Goal: Information Seeking & Learning: Compare options

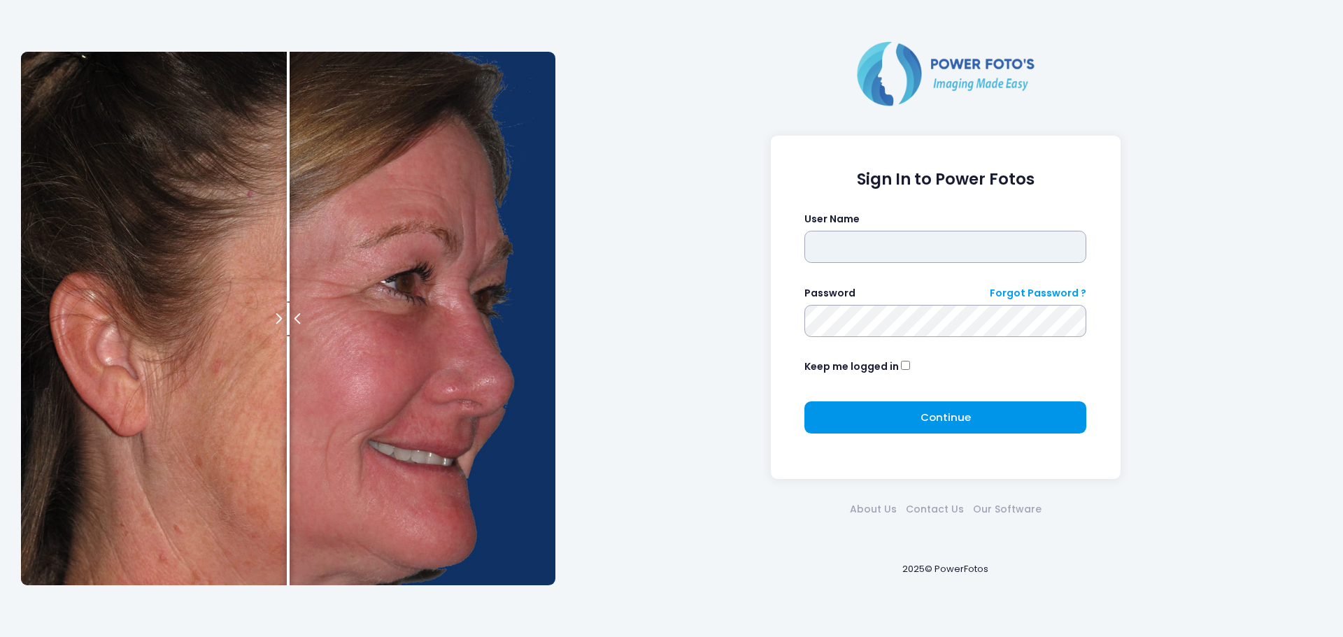
type input "*****"
click at [973, 419] on button "Continue Please wait..." at bounding box center [945, 417] width 282 height 32
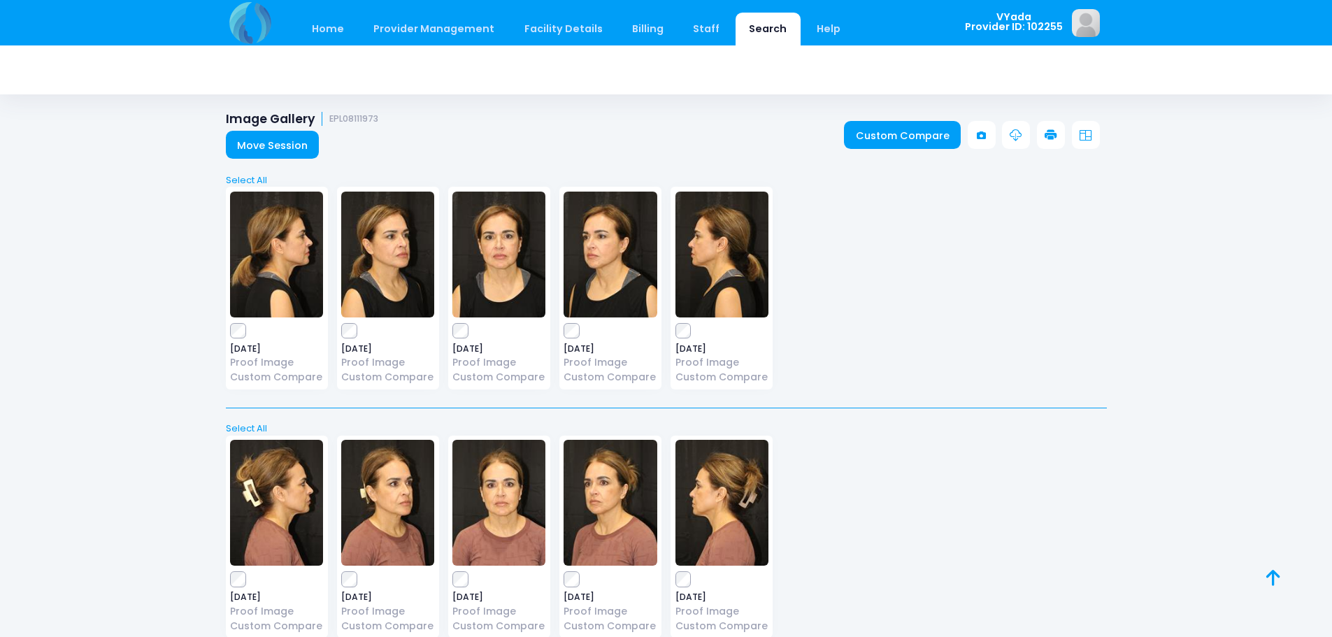
click at [758, 27] on link "Search" at bounding box center [768, 29] width 65 height 33
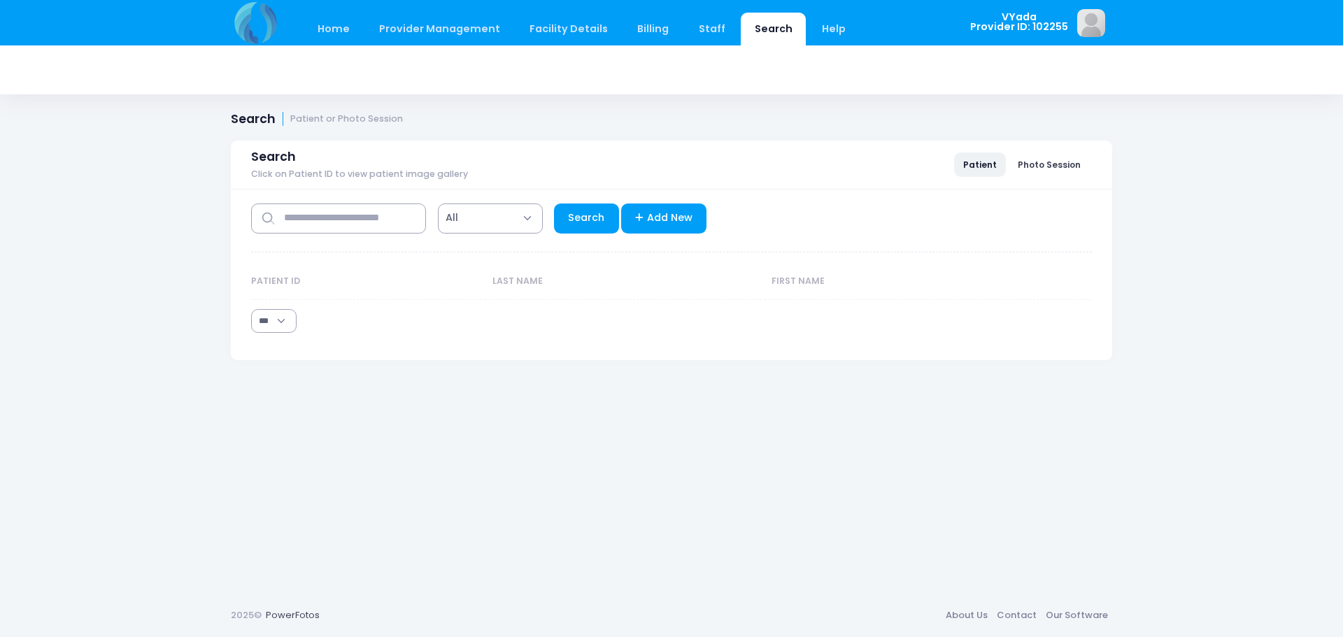
select select "***"
click at [376, 217] on input "text" at bounding box center [338, 219] width 175 height 30
type input "*****"
click at [576, 218] on link "Search" at bounding box center [586, 219] width 65 height 30
select select "***"
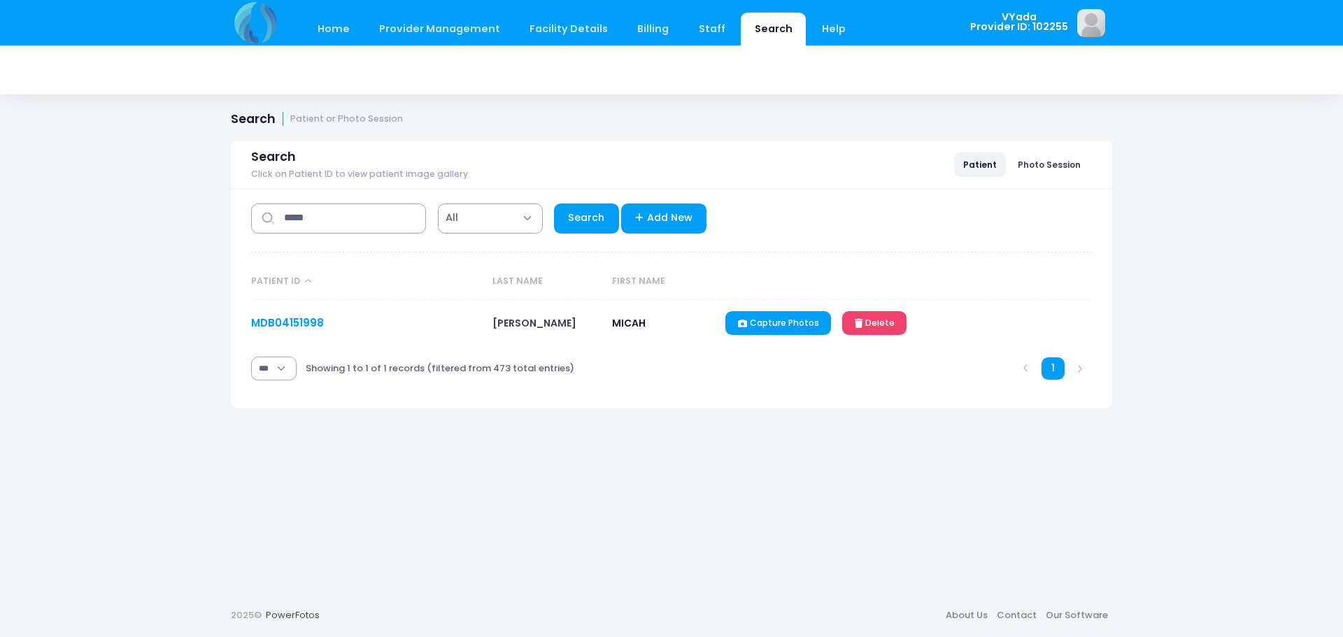
click at [304, 323] on link "MDB04151998" at bounding box center [287, 322] width 73 height 15
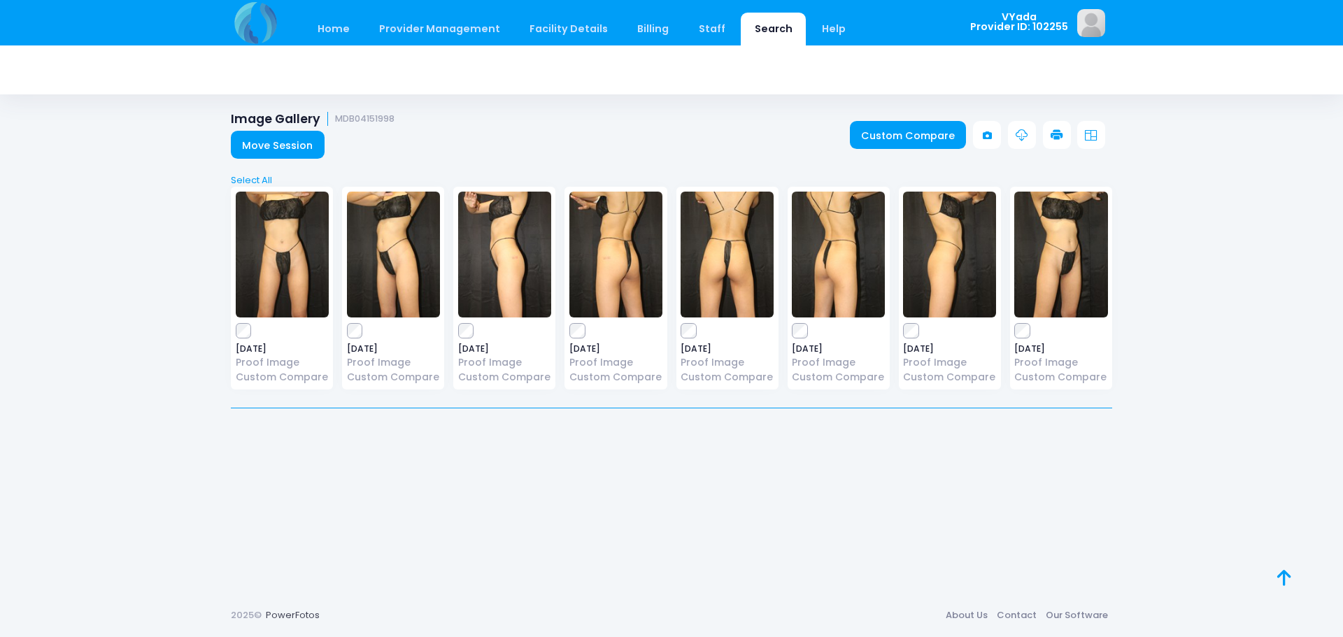
click at [726, 299] on img at bounding box center [726, 255] width 93 height 126
click at [938, 136] on link "Custom Compare" at bounding box center [908, 135] width 117 height 28
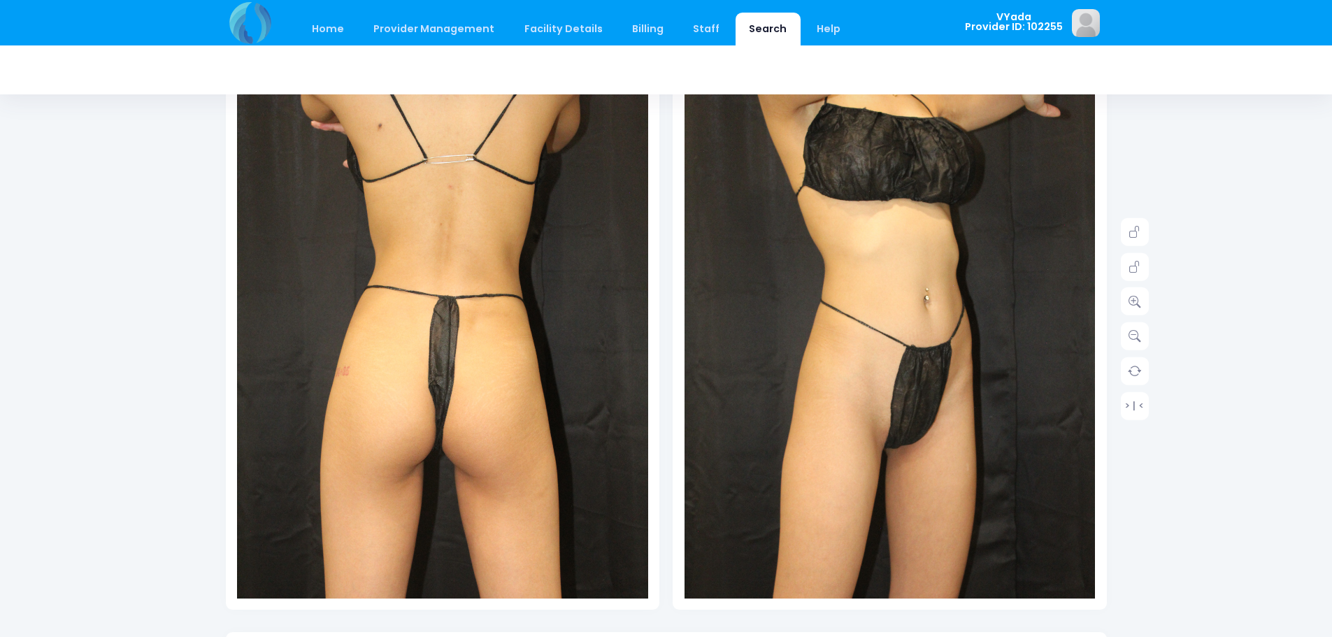
scroll to position [127, 0]
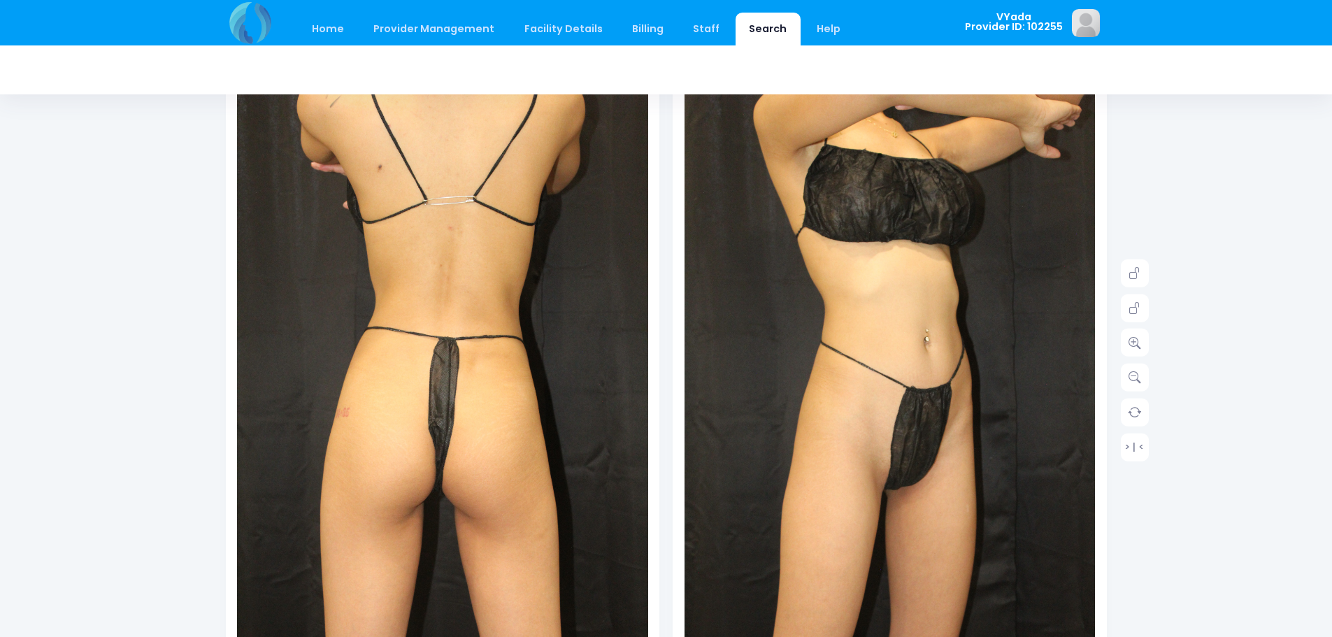
click at [747, 31] on link "Search" at bounding box center [768, 29] width 65 height 33
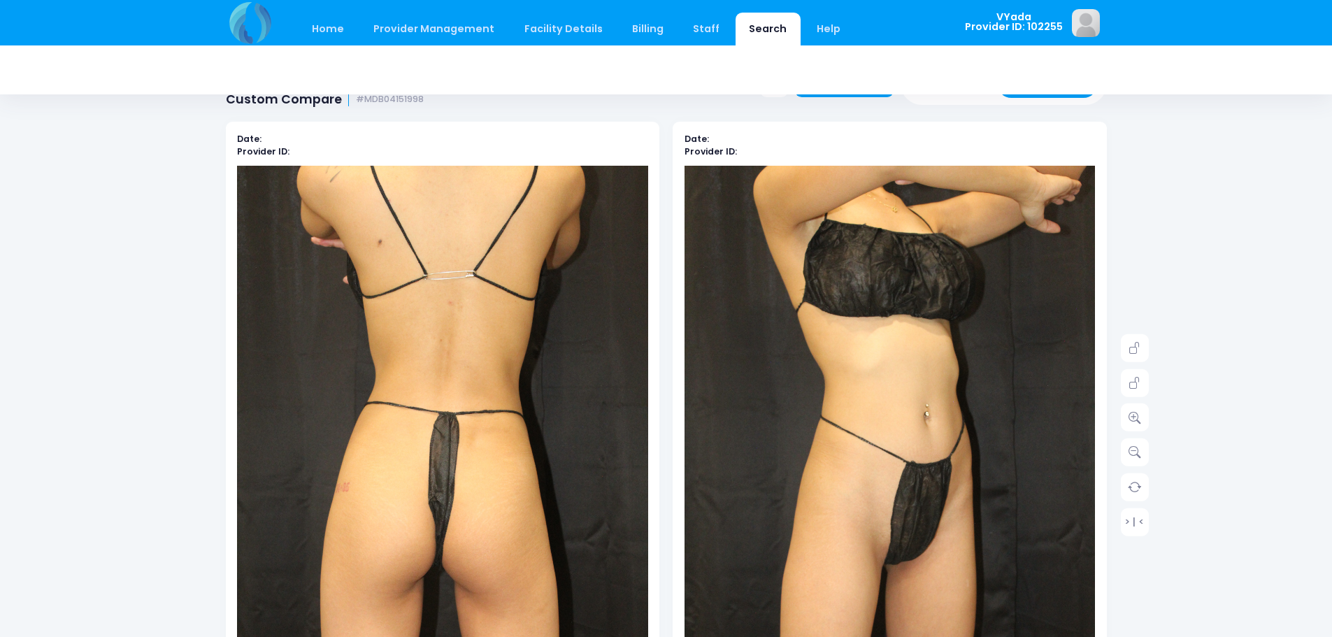
scroll to position [0, 0]
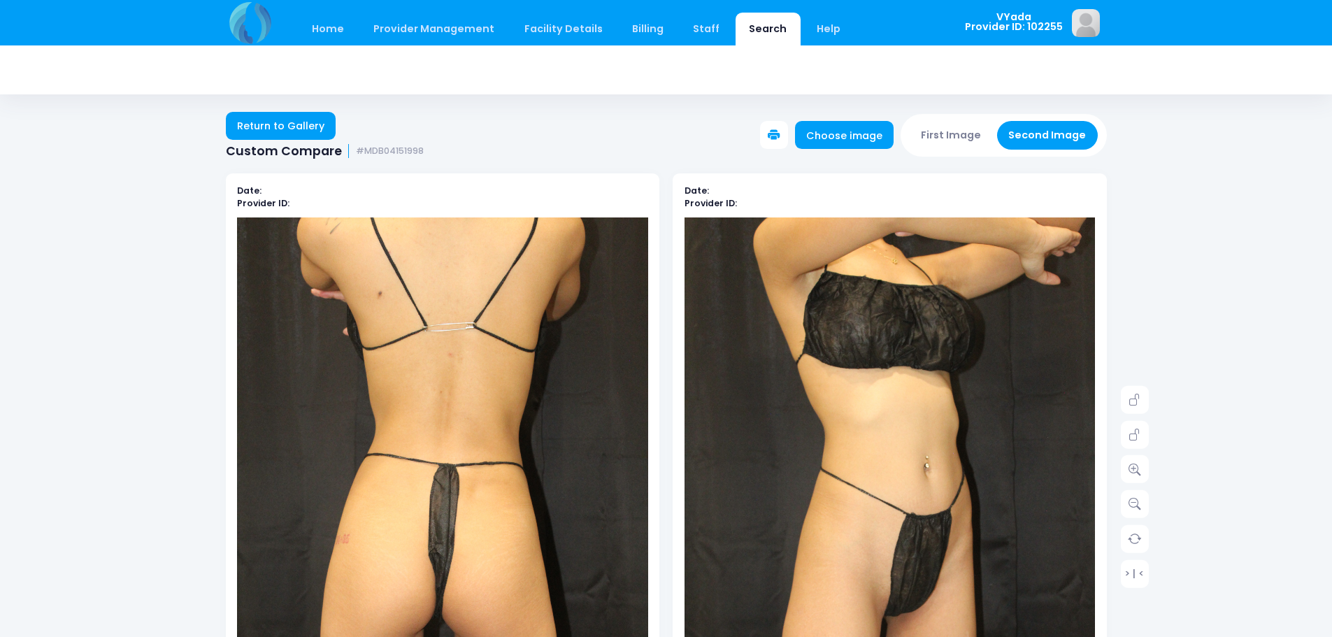
click at [748, 27] on link "Search" at bounding box center [768, 29] width 65 height 33
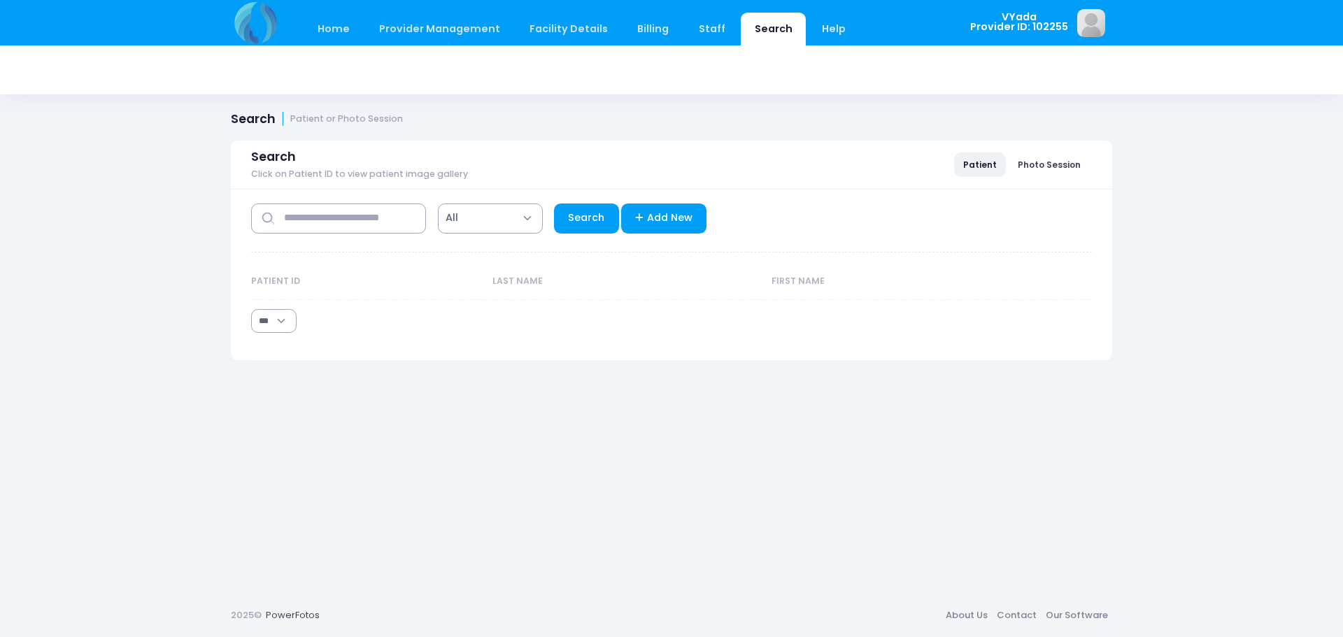
select select "***"
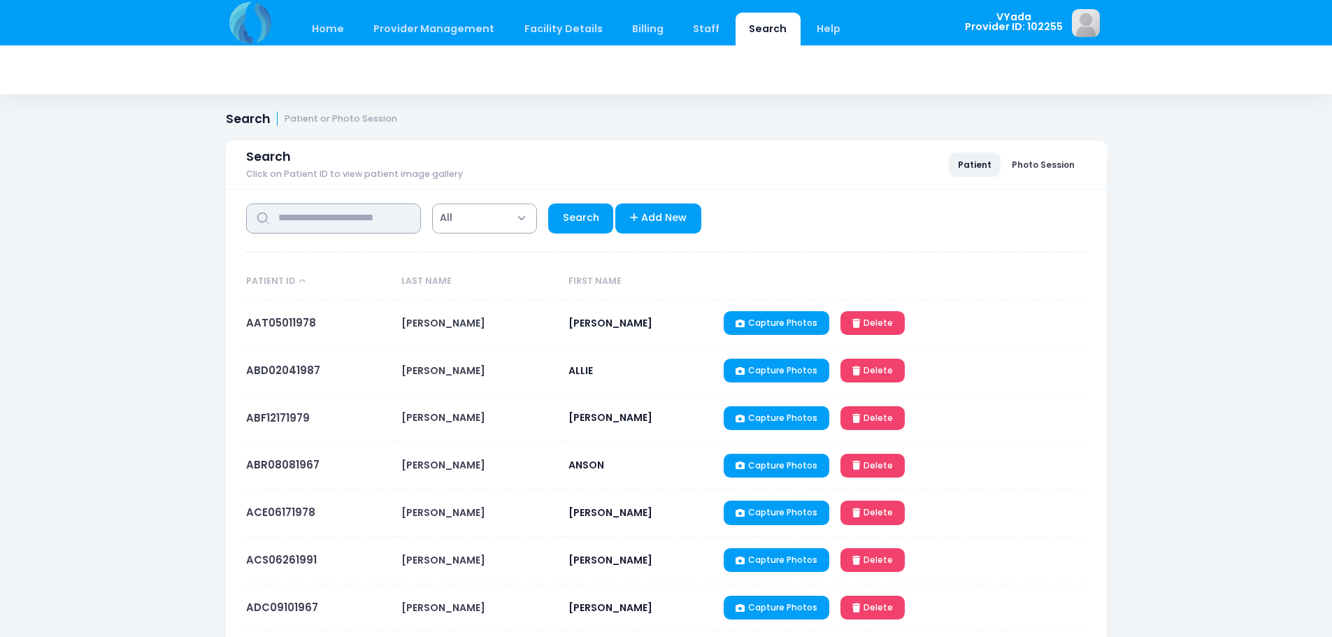
click at [308, 226] on input "text" at bounding box center [333, 219] width 175 height 30
type input "*****"
click at [571, 222] on link "Search" at bounding box center [580, 219] width 65 height 30
select select "***"
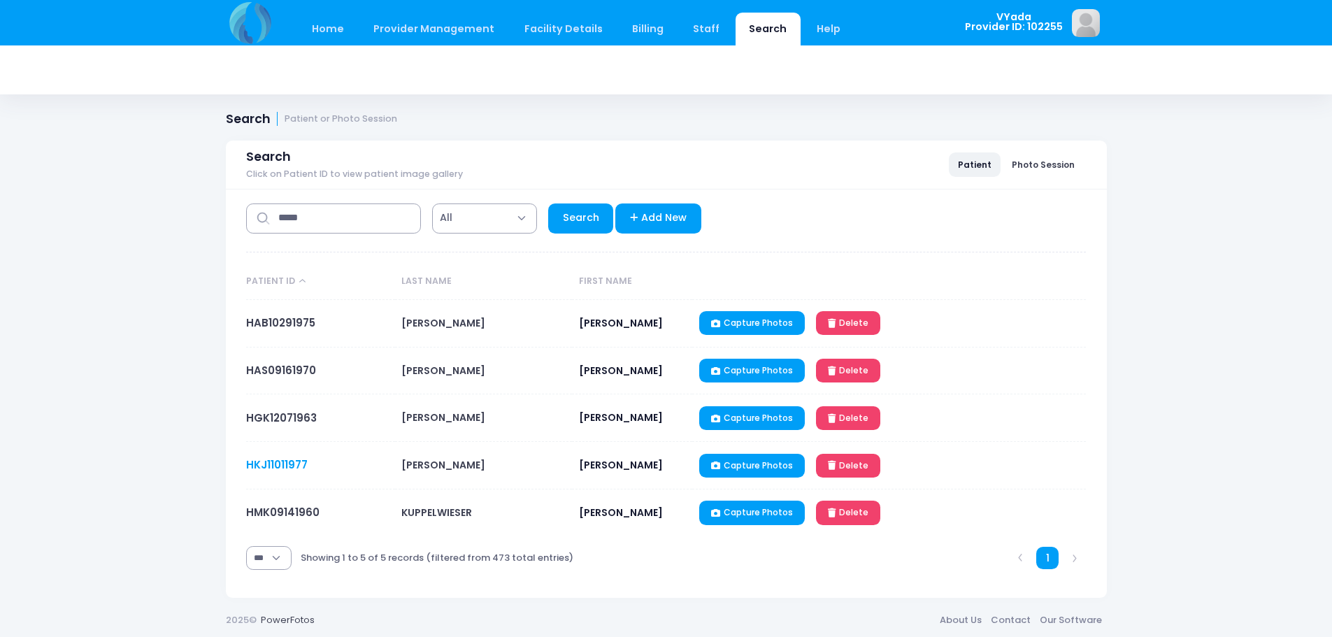
click at [278, 461] on link "HKJ11011977" at bounding box center [277, 464] width 62 height 15
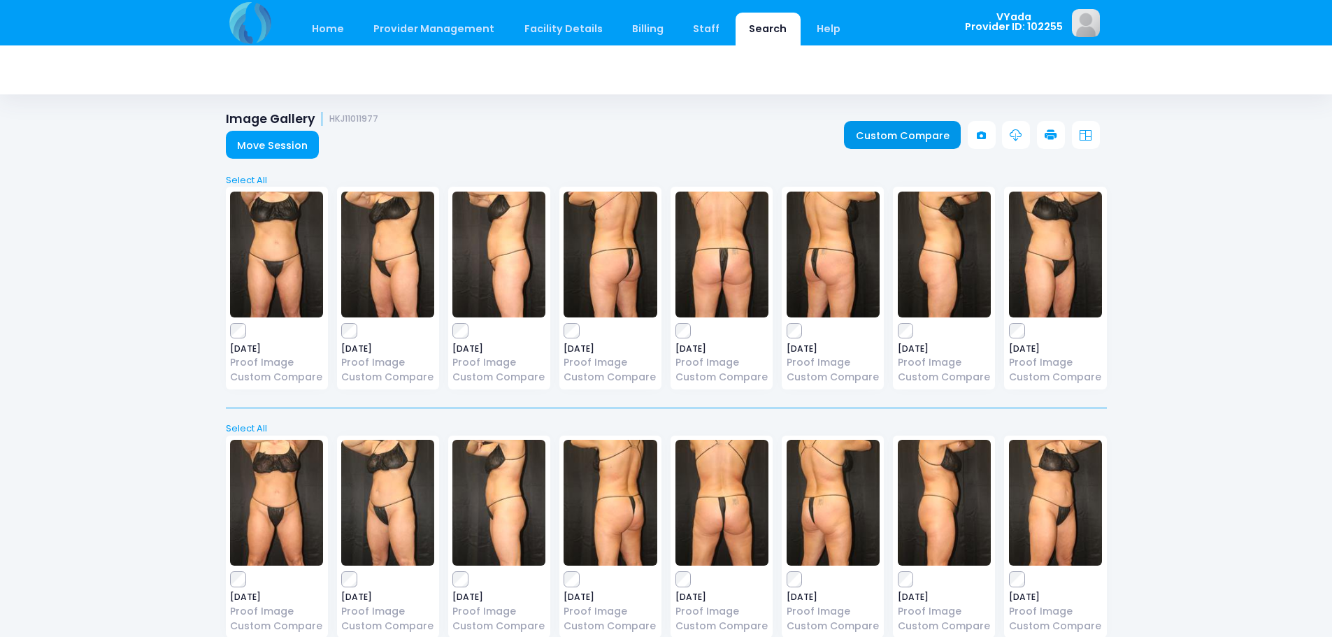
click at [918, 138] on link "Custom Compare" at bounding box center [902, 135] width 117 height 28
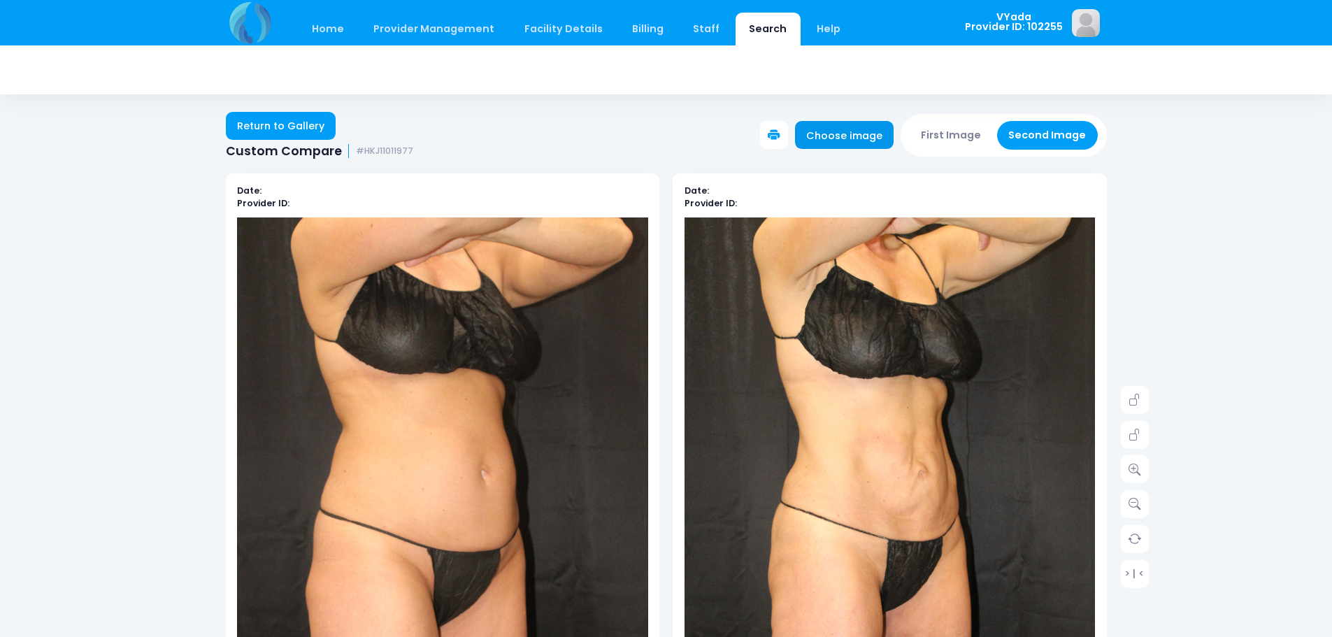
click at [855, 136] on link "Choose image" at bounding box center [844, 135] width 99 height 28
click at [780, 135] on icon at bounding box center [774, 135] width 13 height 13
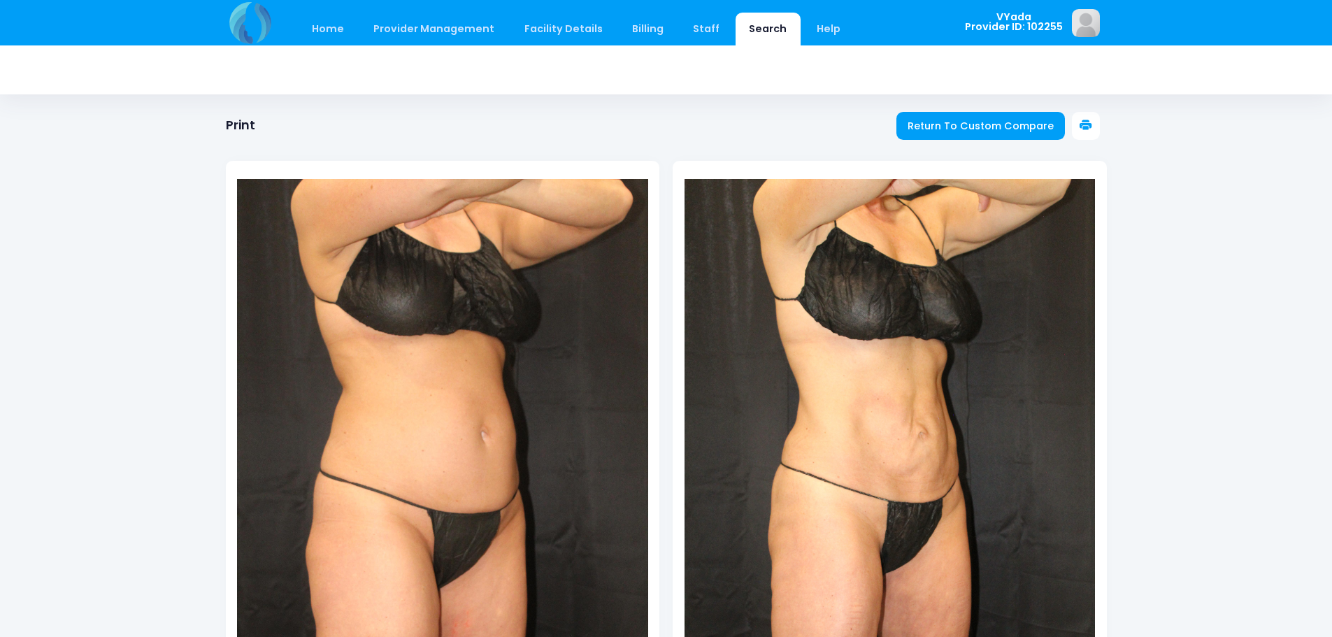
click at [1093, 127] on button at bounding box center [1086, 126] width 28 height 28
click at [969, 133] on div at bounding box center [666, 447] width 881 height 629
click at [974, 123] on span "Return To Custom Compare" at bounding box center [981, 126] width 146 height 14
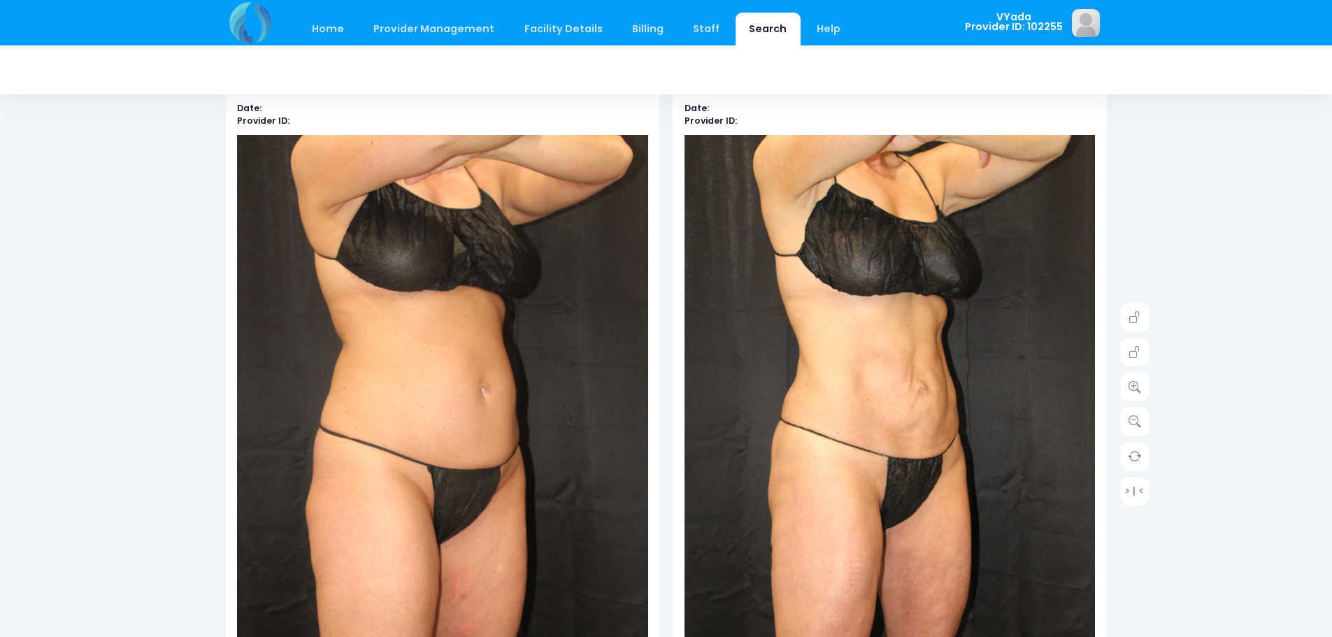
scroll to position [140, 0]
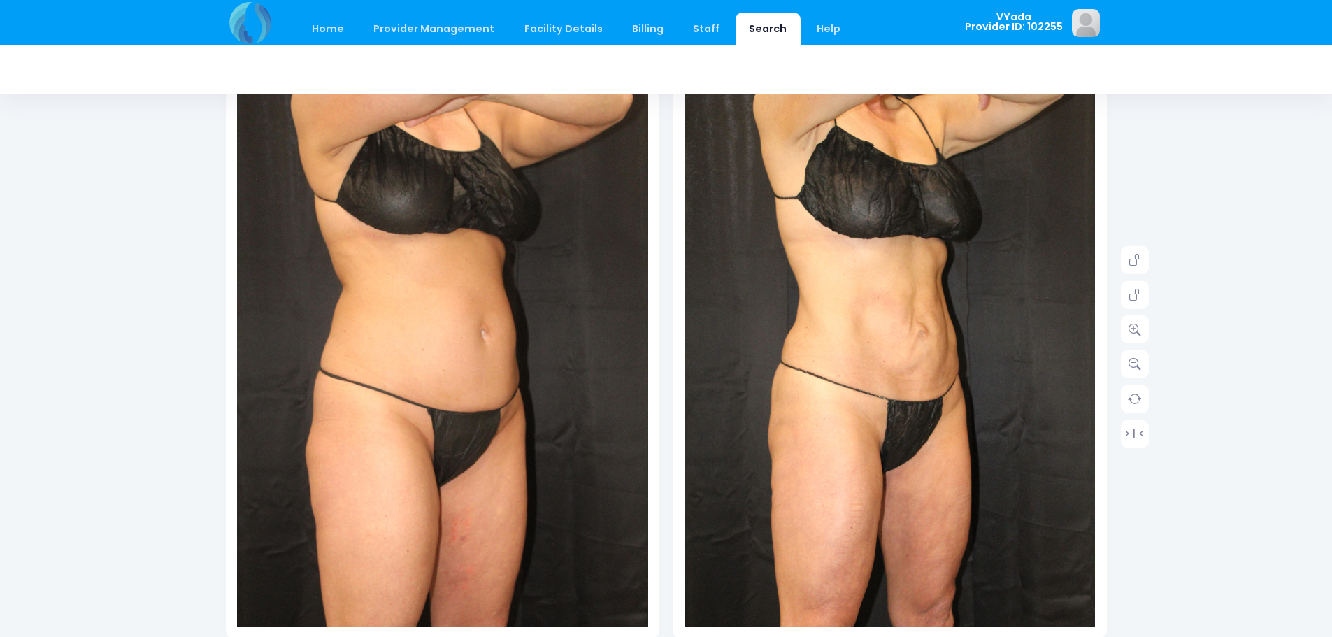
click at [920, 404] on img at bounding box center [890, 386] width 411 height 617
click at [1131, 331] on icon at bounding box center [1135, 329] width 13 height 13
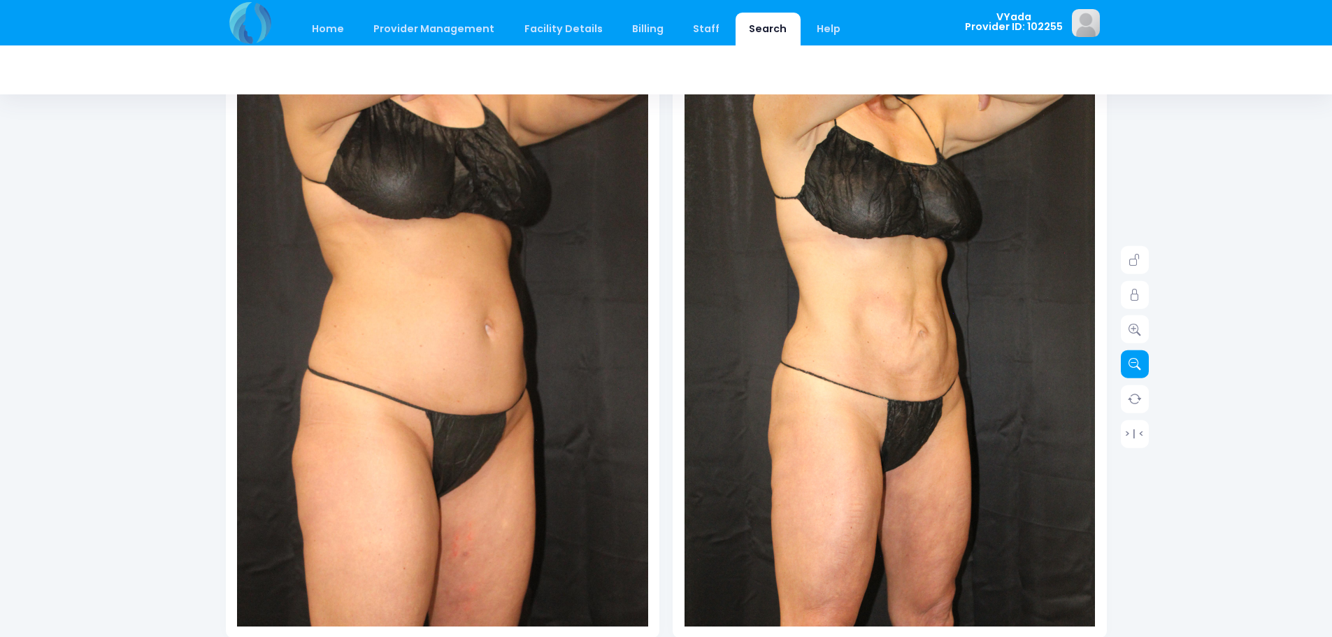
click at [1135, 362] on icon at bounding box center [1135, 364] width 13 height 13
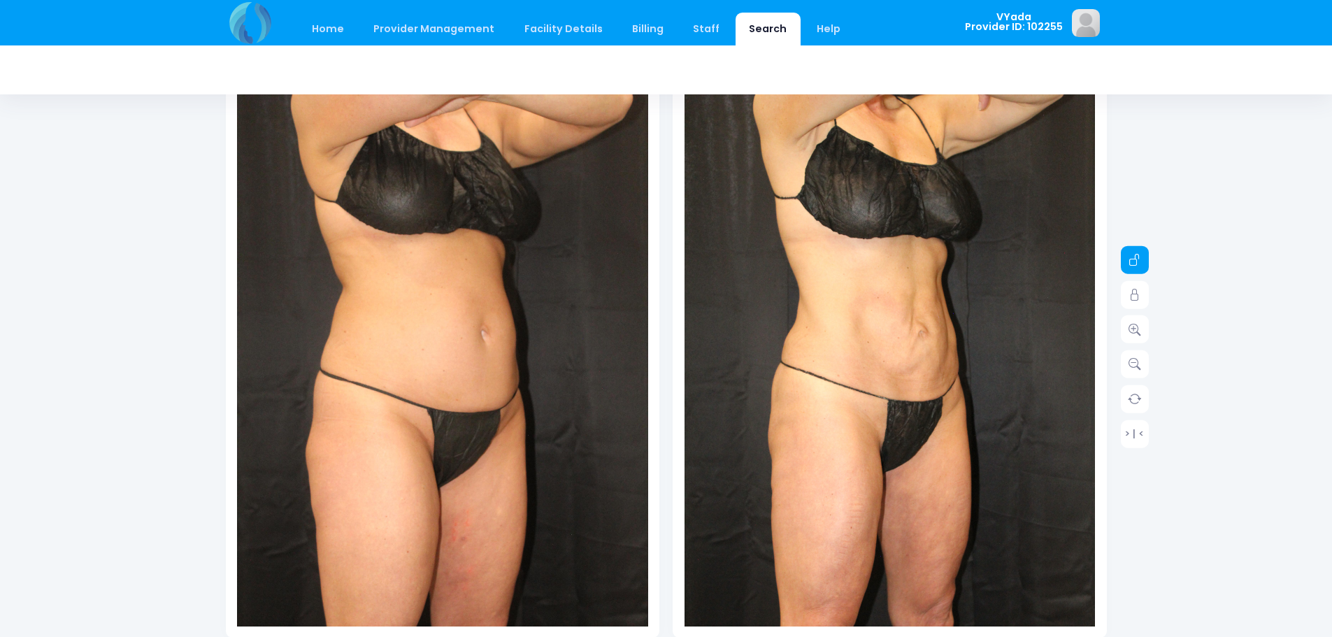
click at [1137, 254] on icon at bounding box center [1135, 260] width 13 height 13
click at [1137, 295] on icon at bounding box center [1135, 295] width 13 height 13
click at [1141, 330] on icon at bounding box center [1135, 329] width 13 height 13
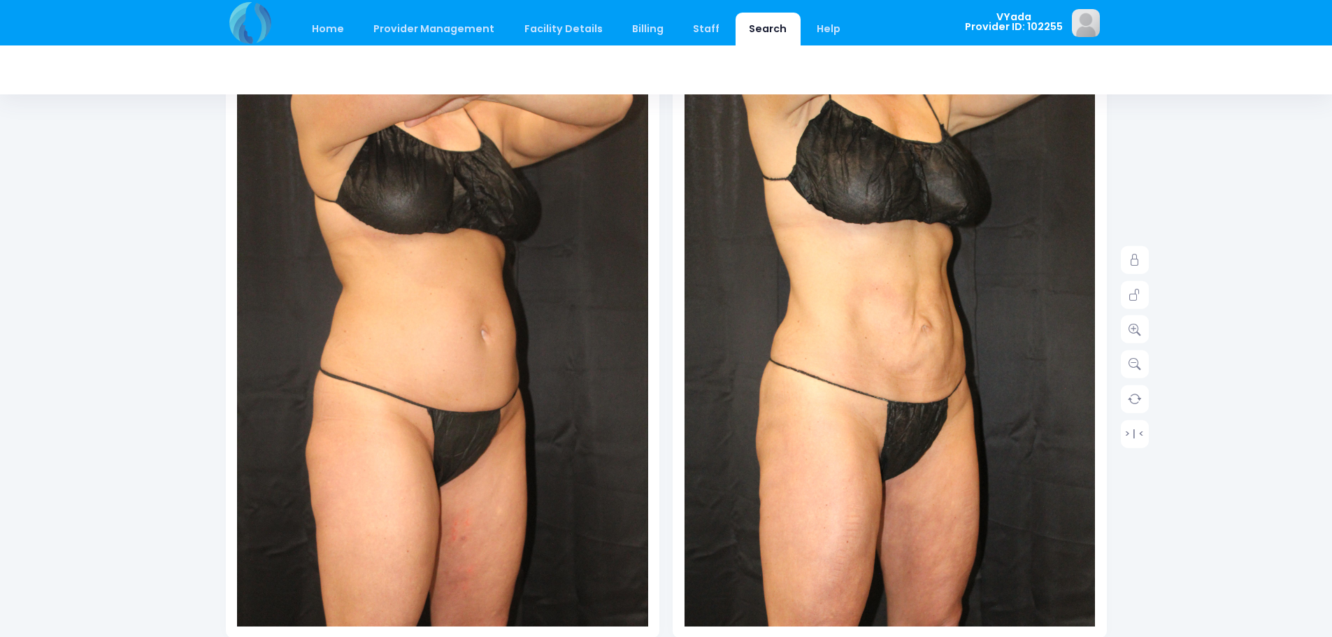
click at [1204, 348] on div "Home Provider Management Provider Management Add User View Users Billing" at bounding box center [666, 521] width 1332 height 1323
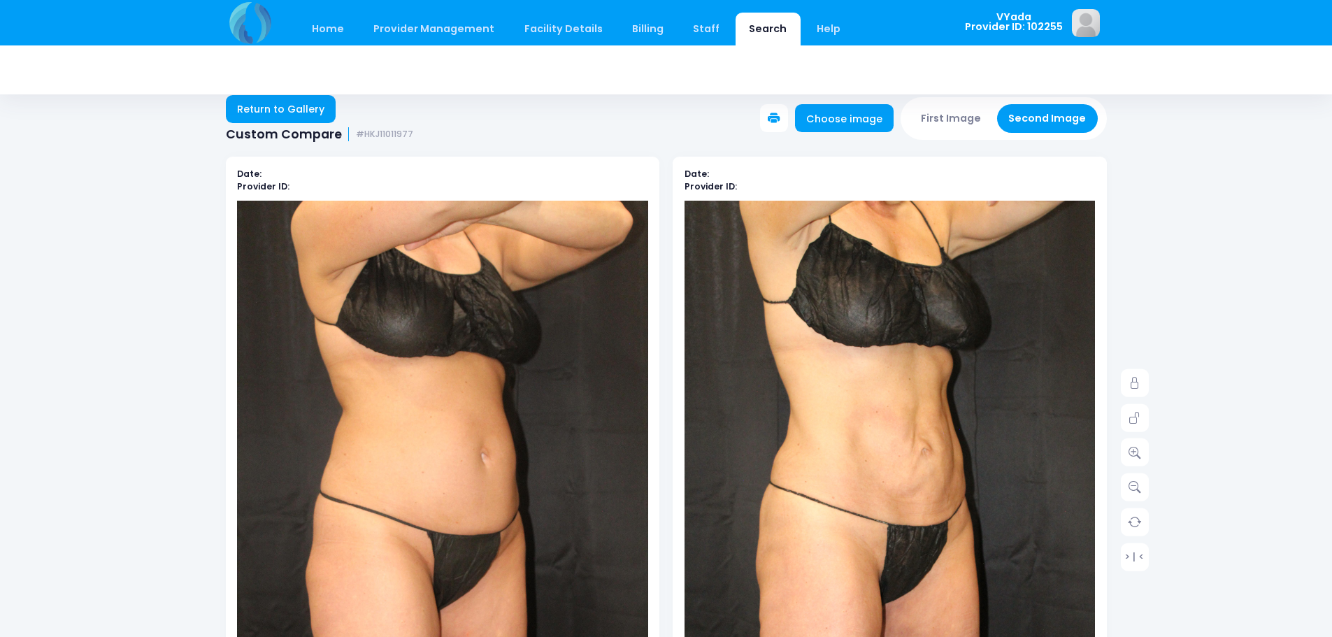
scroll to position [0, 0]
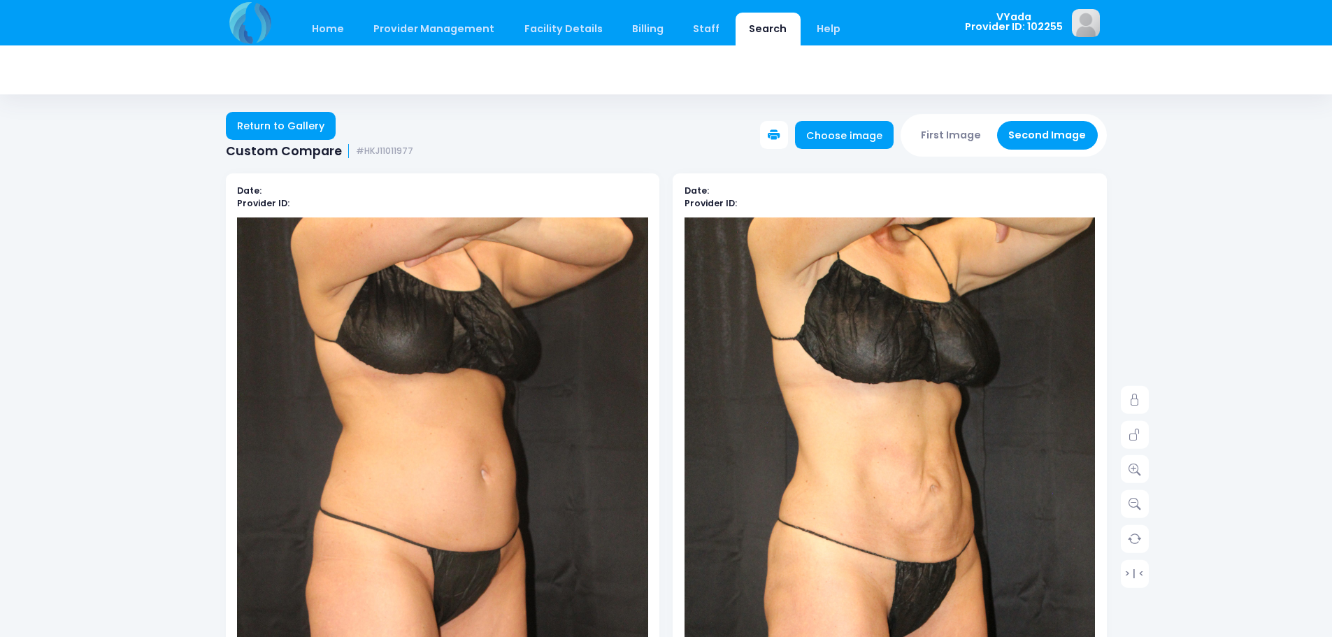
click at [809, 317] on img at bounding box center [898, 545] width 452 height 678
click at [780, 138] on icon at bounding box center [774, 135] width 13 height 13
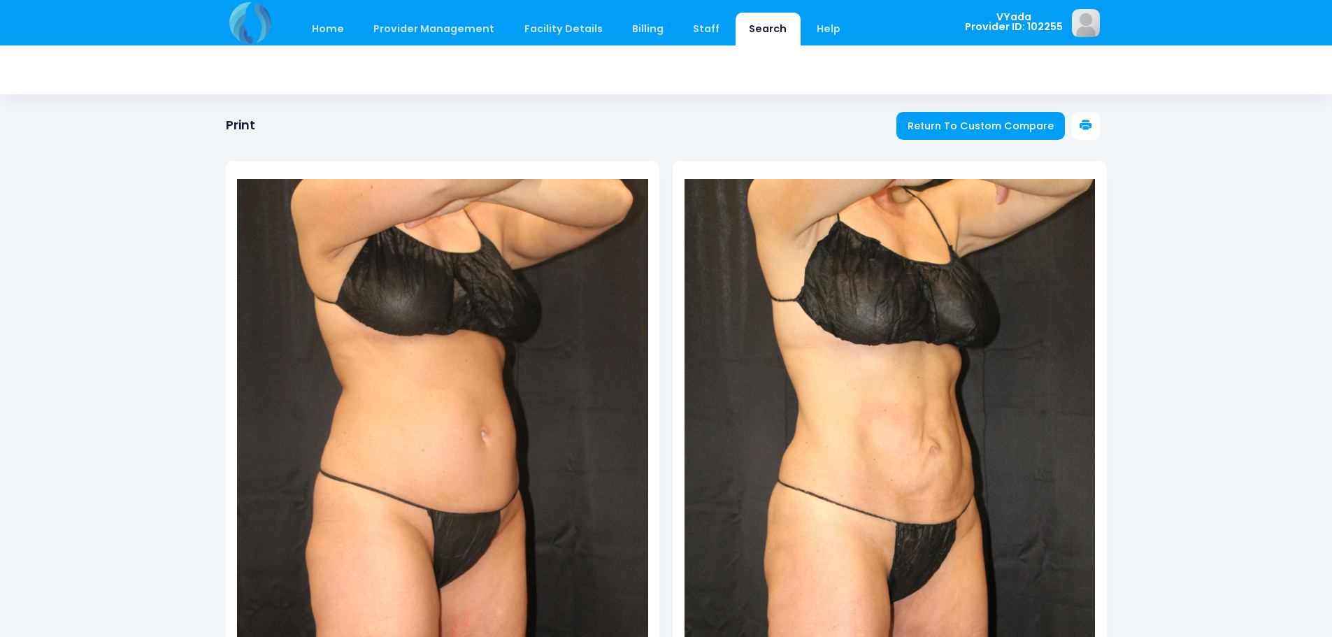
click at [1090, 127] on icon at bounding box center [1086, 126] width 13 height 13
click at [976, 127] on span "Return To Custom Compare" at bounding box center [981, 126] width 146 height 14
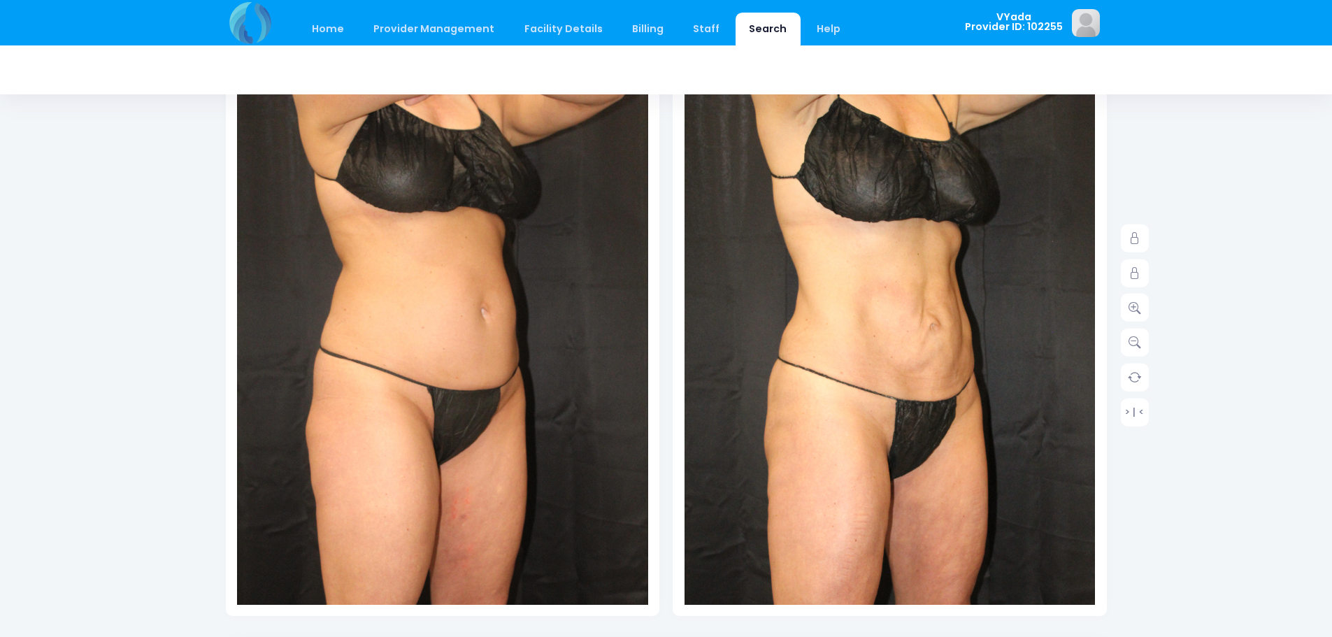
scroll to position [70, 0]
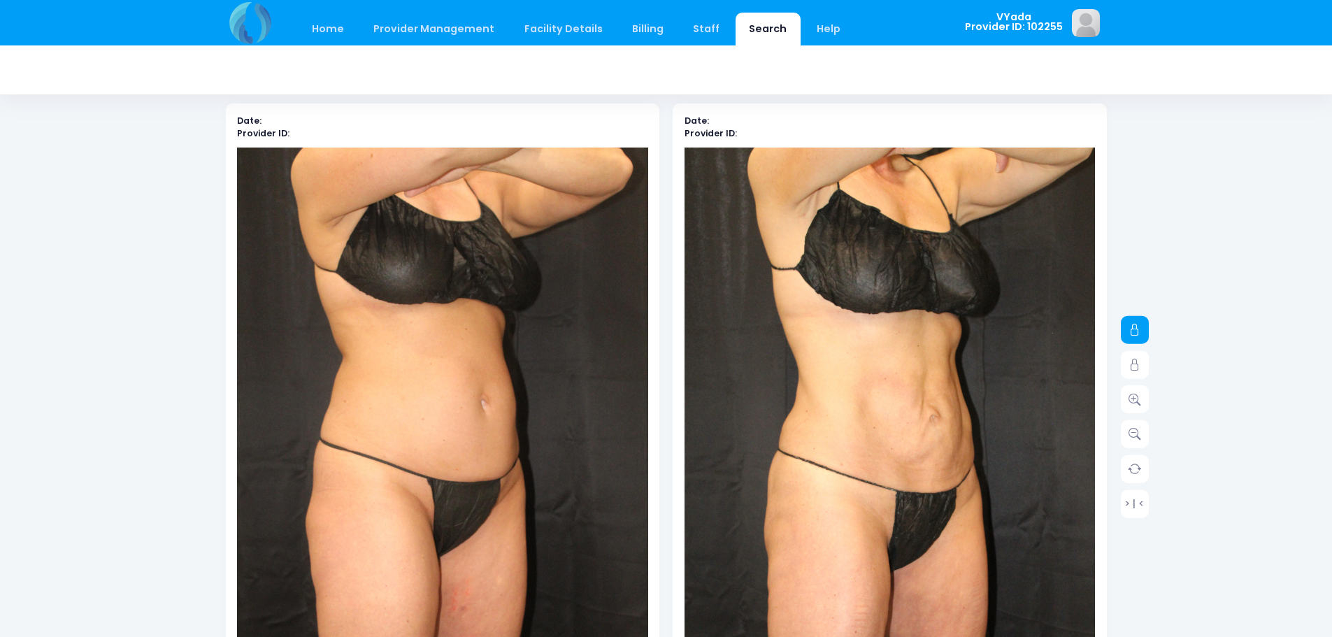
click at [1127, 334] on link at bounding box center [1135, 330] width 28 height 28
click at [1136, 402] on icon at bounding box center [1135, 399] width 13 height 13
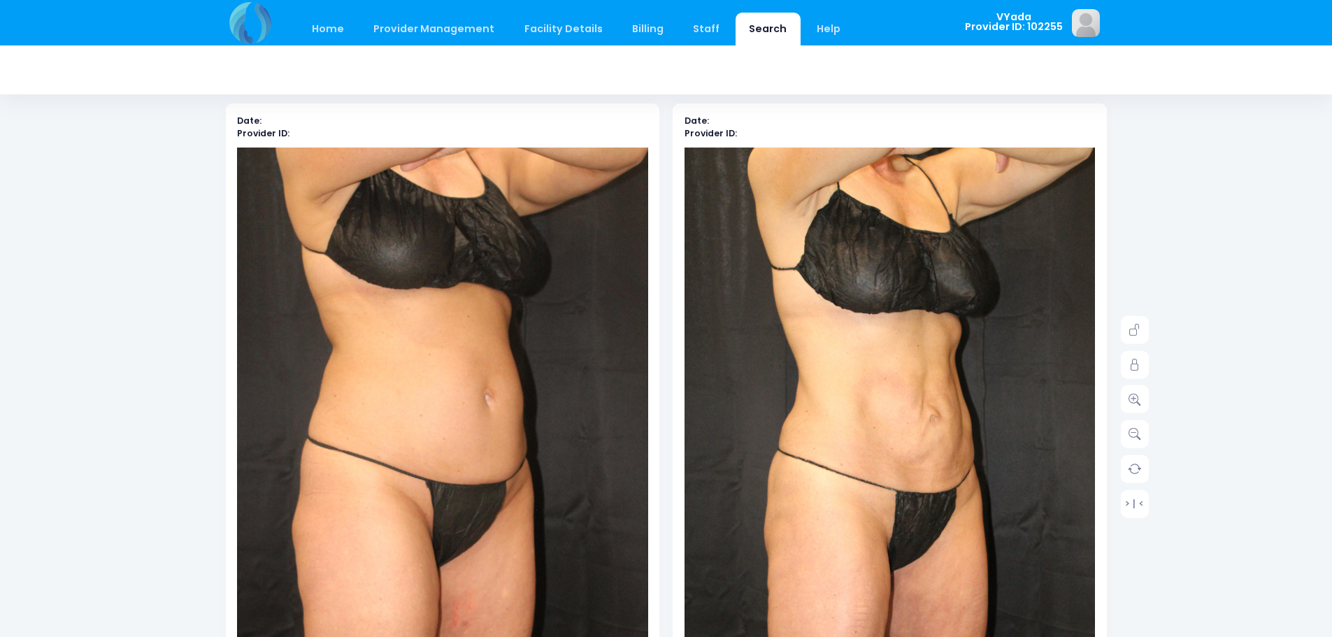
click at [1141, 265] on div "Home Provider Management Provider Management Add User View Users Billing" at bounding box center [666, 591] width 1332 height 1323
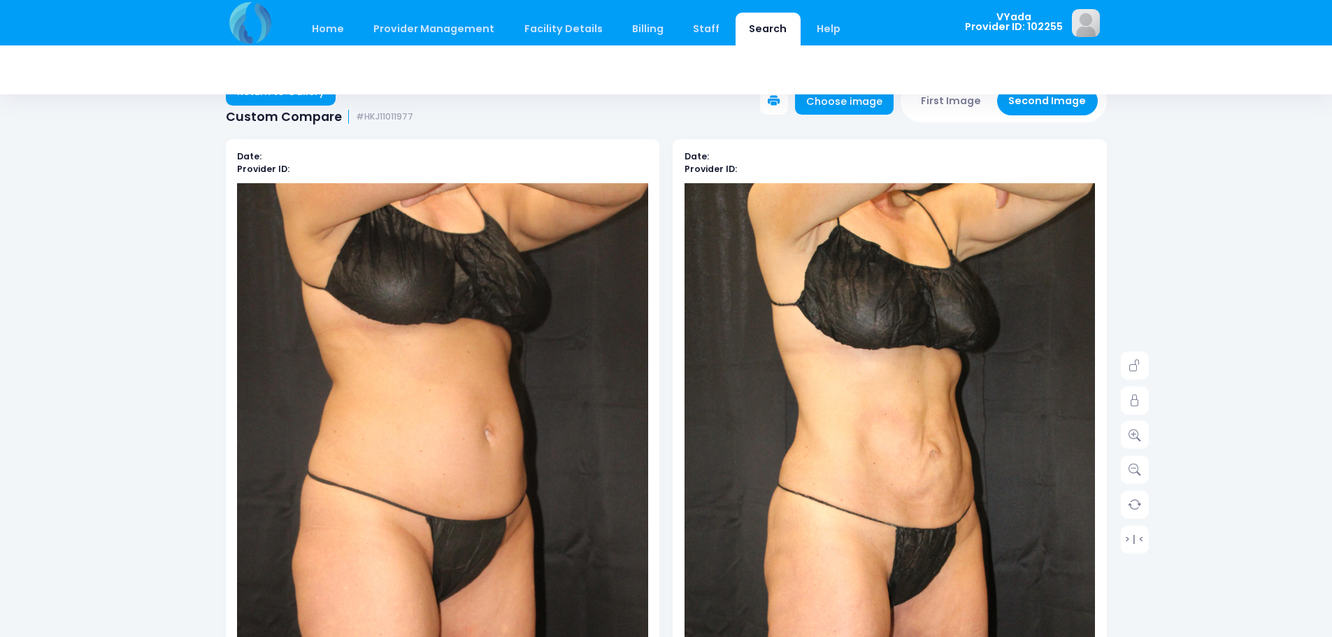
scroll to position [0, 0]
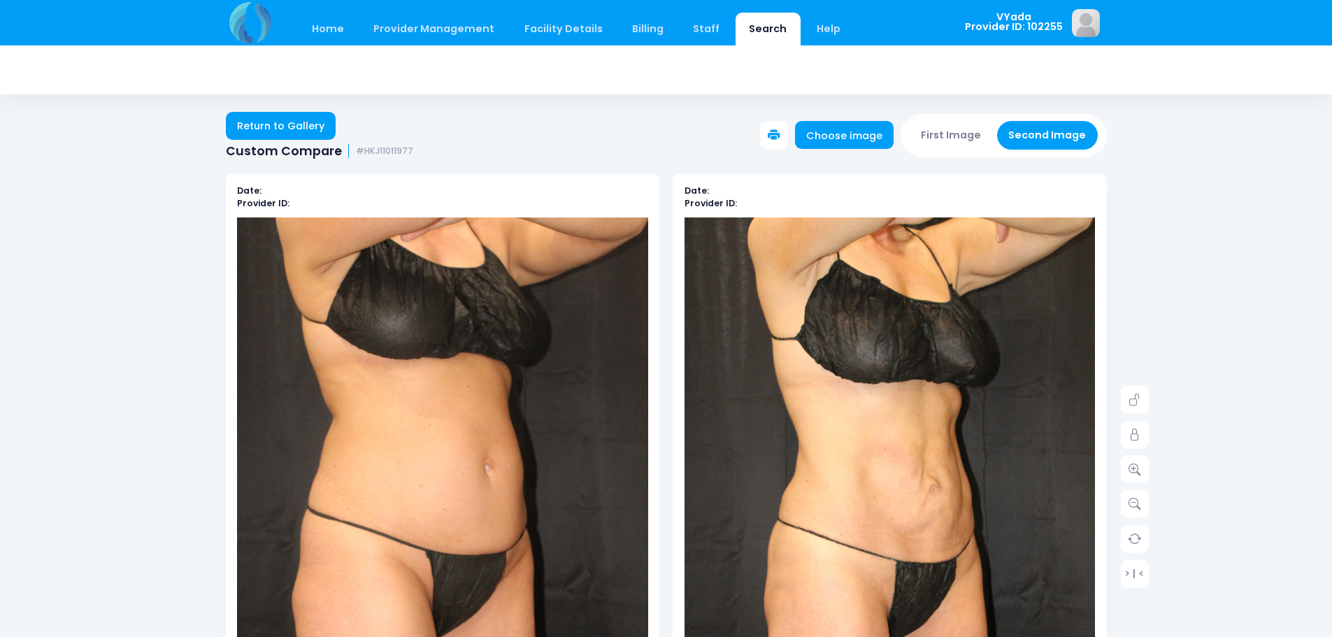
click at [780, 140] on icon at bounding box center [774, 135] width 13 height 13
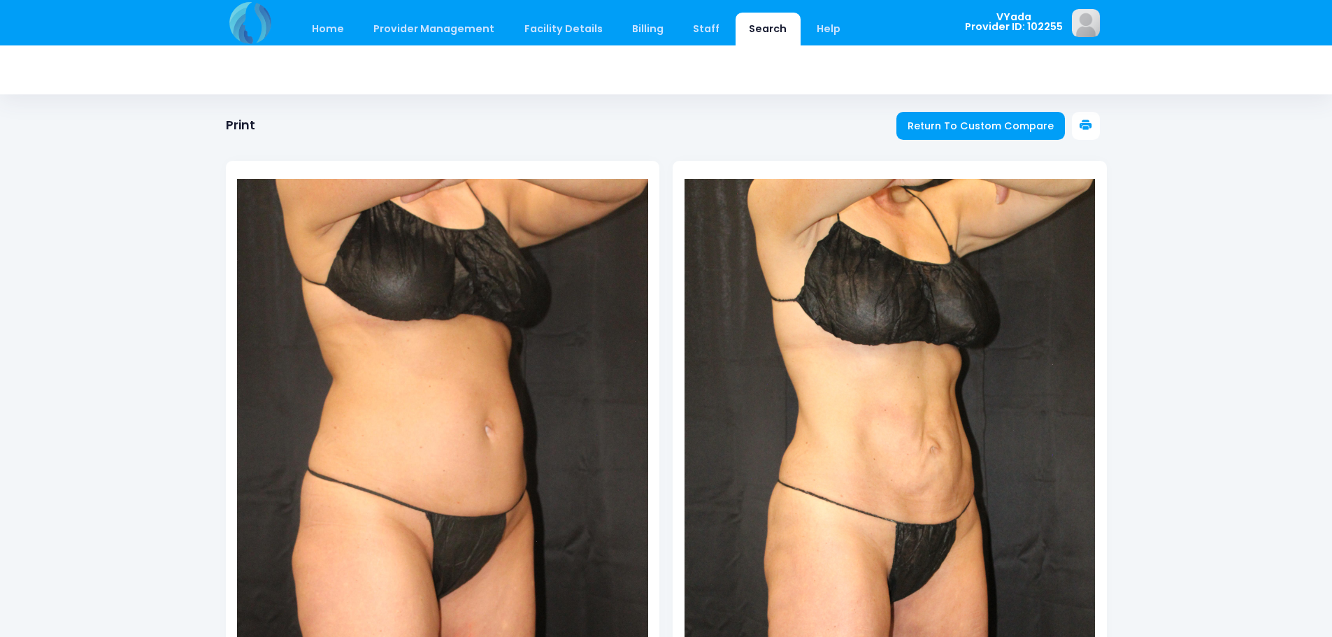
click at [1086, 127] on icon at bounding box center [1086, 126] width 13 height 13
